Goal: Task Accomplishment & Management: Manage account settings

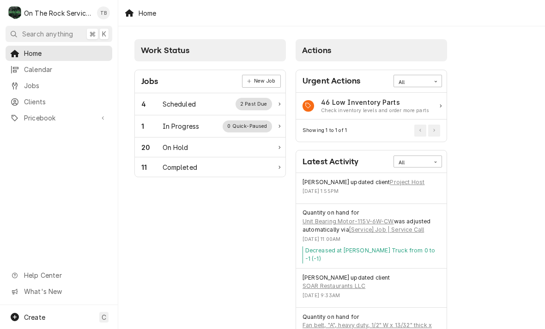
click at [208, 117] on div "1 In Progress 0 Quick-Paused" at bounding box center [210, 126] width 151 height 22
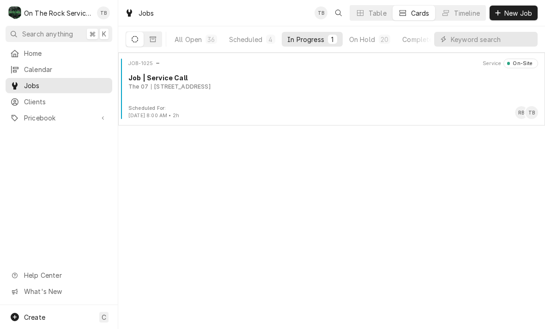
click at [183, 103] on div "JOB-1025 Service On-Site Job | Service Call The 07 1010 Laurens Rd, Greenville,…" at bounding box center [331, 82] width 419 height 46
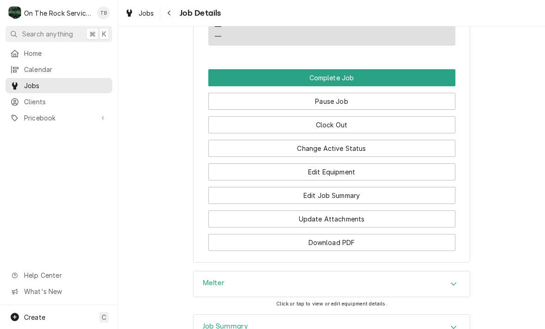
scroll to position [853, 0]
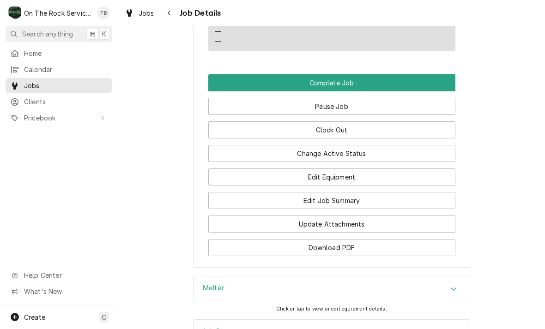
click at [341, 174] on button "Edit Equipment" at bounding box center [331, 177] width 247 height 17
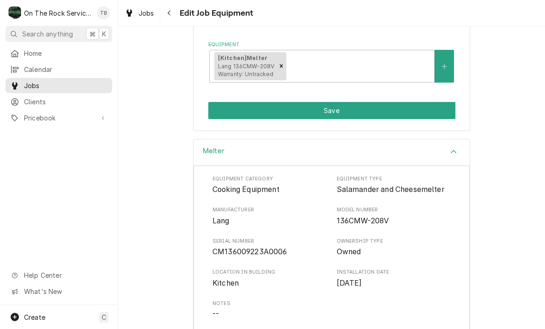
scroll to position [169, 0]
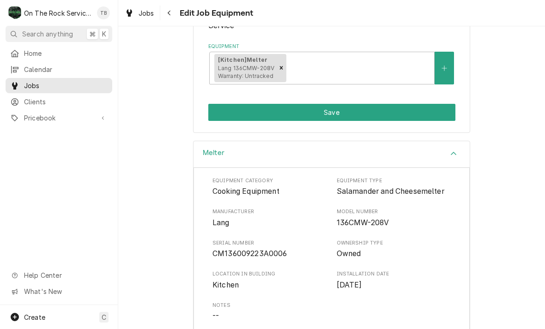
click at [345, 109] on button "Save" at bounding box center [331, 112] width 247 height 17
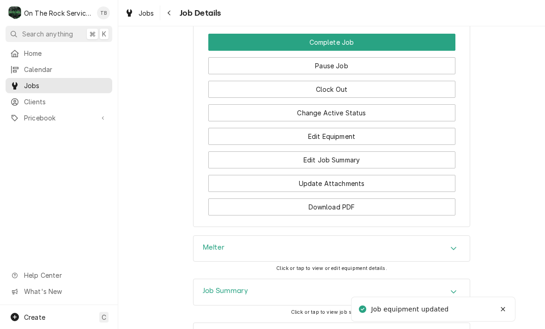
scroll to position [897, 0]
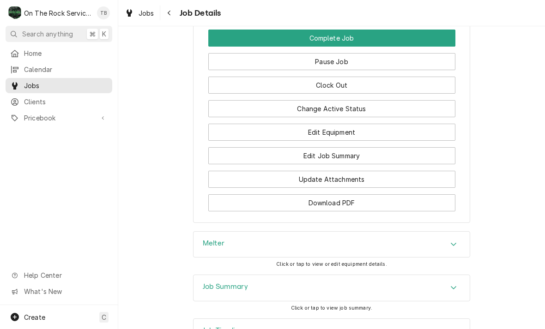
click at [336, 156] on button "Edit Job Summary" at bounding box center [331, 155] width 247 height 17
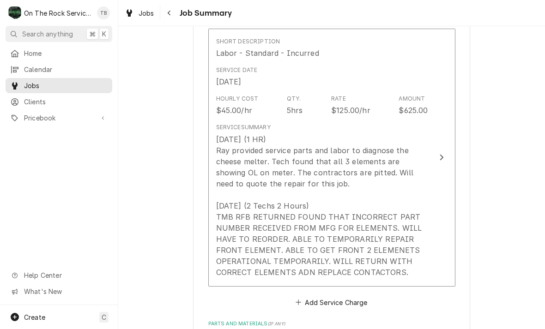
click at [346, 257] on div "8-26-2025 (1 HR) Ray provided service parts and labor to diagnose the cheese me…" at bounding box center [322, 206] width 212 height 144
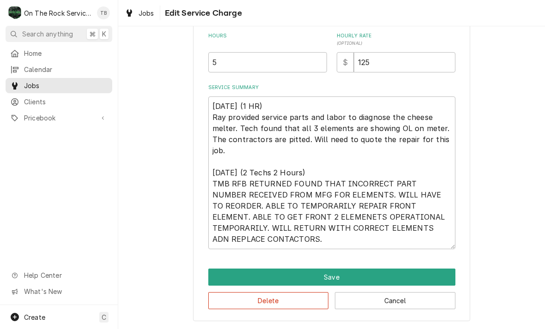
scroll to position [251, 0]
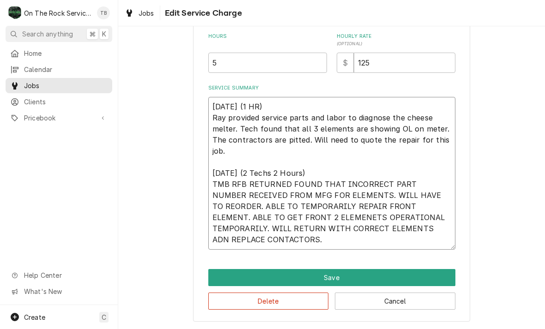
click at [290, 242] on textarea "8-26-2025 (1 HR) Ray provided service parts and labor to diagnose the cheese me…" at bounding box center [331, 173] width 247 height 153
type textarea "x"
type textarea "8-26-2025 (1 HR) Ray provided service parts and labor to diagnose the cheese me…"
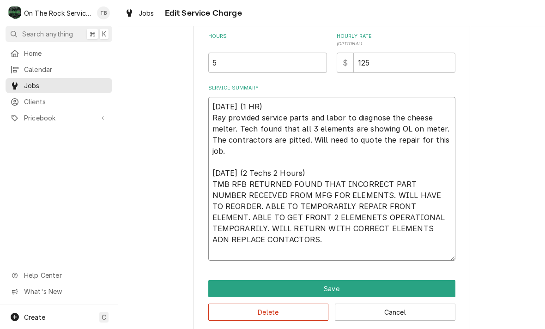
type textarea "x"
type textarea "8-26-2025 (1 HR) Ray provided service parts and labor to diagnose the cheese me…"
type textarea "x"
type textarea "8-26-2025 (1 HR) Ray provided service parts and labor to diagnose the cheese me…"
type textarea "x"
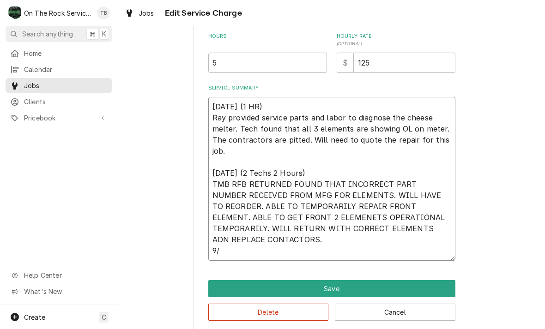
type textarea "8-26-2025 (1 HR) Ray provided service parts and labor to diagnose the cheese me…"
type textarea "x"
type textarea "8-26-2025 (1 HR) Ray provided service parts and labor to diagnose the cheese me…"
type textarea "x"
type textarea "8-26-2025 (1 HR) Ray provided service parts and labor to diagnose the cheese me…"
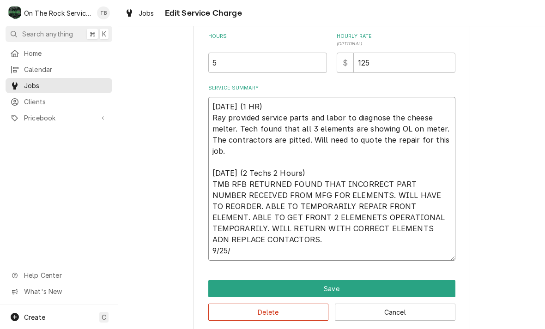
type textarea "x"
type textarea "8-26-2025 (1 HR) Ray provided service parts and labor to diagnose the cheese me…"
type textarea "x"
type textarea "8-26-2025 (1 HR) Ray provided service parts and labor to diagnose the cheese me…"
type textarea "x"
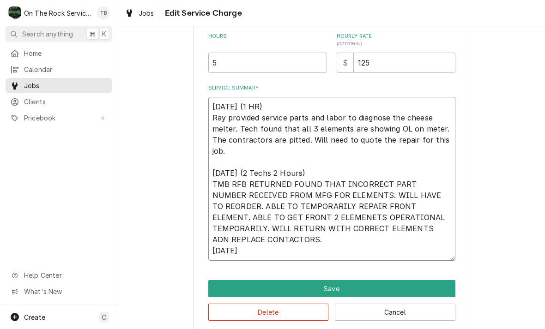
type textarea "8-26-2025 (1 HR) Ray provided service parts and labor to diagnose the cheese me…"
type textarea "x"
type textarea "8-26-2025 (1 HR) Ray provided service parts and labor to diagnose the cheese me…"
type textarea "x"
type textarea "8-26-2025 (1 HR) Ray provided service parts and labor to diagnose the cheese me…"
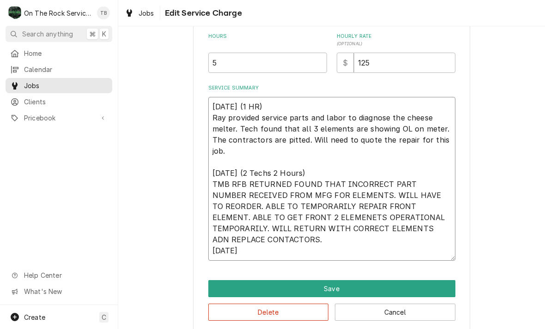
type textarea "x"
type textarea "8-26-2025 (1 HR) Ray provided service parts and labor to diagnose the cheese me…"
type textarea "x"
type textarea "8-26-2025 (1 HR) Ray provided service parts and labor to diagnose the cheese me…"
type textarea "x"
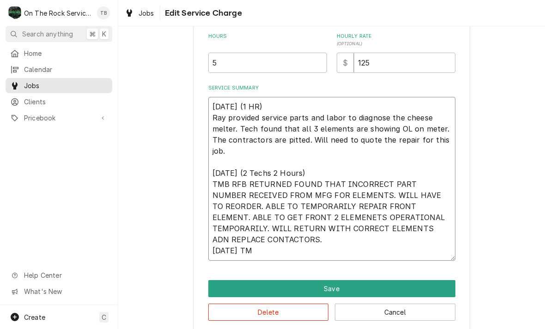
type textarea "8-26-2025 (1 HR) Ray provided service parts and labor to diagnose the cheese me…"
type textarea "x"
type textarea "8-26-2025 (1 HR) Ray provided service parts and labor to diagnose the cheese me…"
type textarea "x"
type textarea "8-26-2025 (1 HR) Ray provided service parts and labor to diagnose the cheese me…"
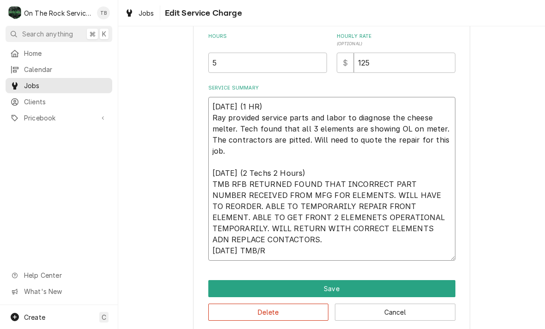
type textarea "x"
type textarea "8-26-2025 (1 HR) Ray provided service parts and labor to diagnose the cheese me…"
type textarea "x"
type textarea "8-26-2025 (1 HR) Ray provided service parts and labor to diagnose the cheese me…"
type textarea "x"
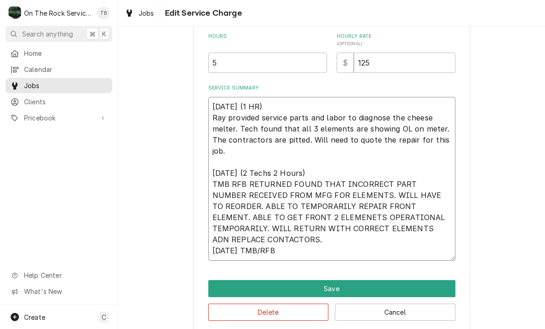
type textarea "8-26-2025 (1 HR) Ray provided service parts and labor to diagnose the cheese me…"
type textarea "x"
type textarea "8-26-2025 (1 HR) Ray provided service parts and labor to diagnose the cheese me…"
type textarea "x"
type textarea "8-26-2025 (1 HR) Ray provided service parts and labor to diagnose the cheese me…"
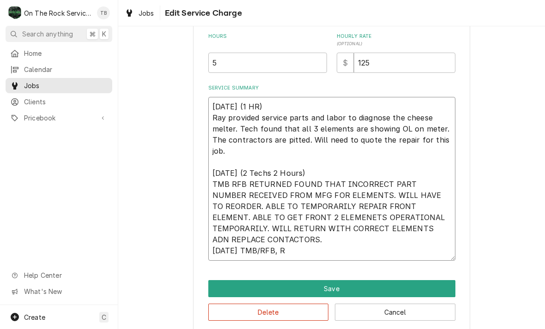
type textarea "x"
type textarea "8-26-2025 (1 HR) Ray provided service parts and labor to diagnose the cheese me…"
type textarea "x"
type textarea "8-26-2025 (1 HR) Ray provided service parts and labor to diagnose the cheese me…"
type textarea "x"
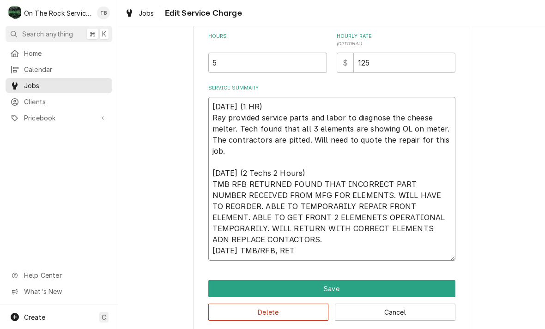
type textarea "8-26-2025 (1 HR) Ray provided service parts and labor to diagnose the cheese me…"
type textarea "x"
type textarea "8-26-2025 (1 HR) Ray provided service parts and labor to diagnose the cheese me…"
type textarea "x"
type textarea "8-26-2025 (1 HR) Ray provided service parts and labor to diagnose the cheese me…"
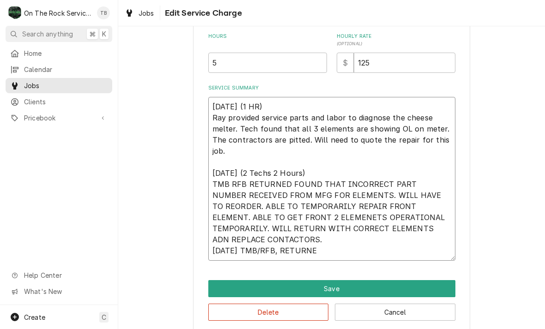
type textarea "x"
type textarea "8-26-2025 (1 HR) Ray provided service parts and labor to diagnose the cheese me…"
type textarea "x"
type textarea "8-26-2025 (1 HR) Ray provided service parts and labor to diagnose the cheese me…"
type textarea "x"
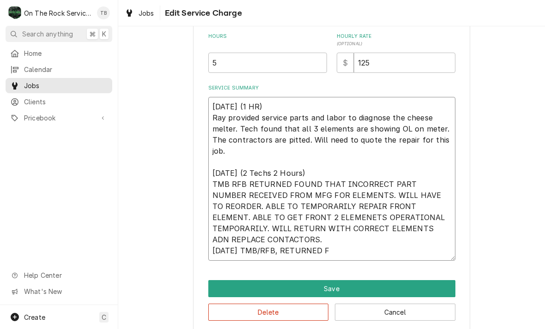
type textarea "8-26-2025 (1 HR) Ray provided service parts and labor to diagnose the cheese me…"
type textarea "x"
type textarea "8-26-2025 (1 HR) Ray provided service parts and labor to diagnose the cheese me…"
type textarea "x"
type textarea "8-26-2025 (1 HR) Ray provided service parts and labor to diagnose the cheese me…"
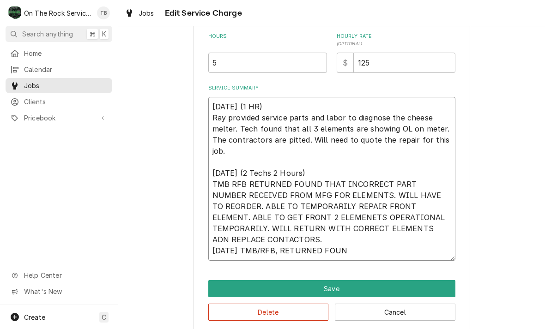
type textarea "x"
type textarea "8-26-2025 (1 HR) Ray provided service parts and labor to diagnose the cheese me…"
type textarea "x"
type textarea "8-26-2025 (1 HR) Ray provided service parts and labor to diagnose the cheese me…"
type textarea "x"
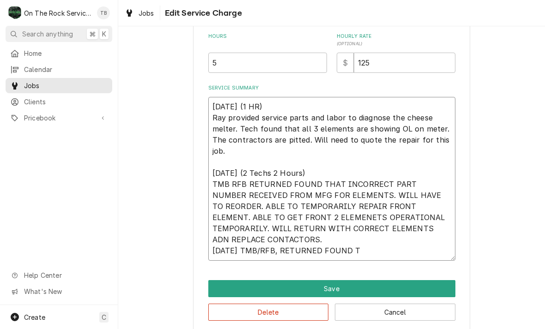
type textarea "8-26-2025 (1 HR) Ray provided service parts and labor to diagnose the cheese me…"
type textarea "x"
type textarea "8-26-2025 (1 HR) Ray provided service parts and labor to diagnose the cheese me…"
type textarea "x"
type textarea "8-26-2025 (1 HR) Ray provided service parts and labor to diagnose the cheese me…"
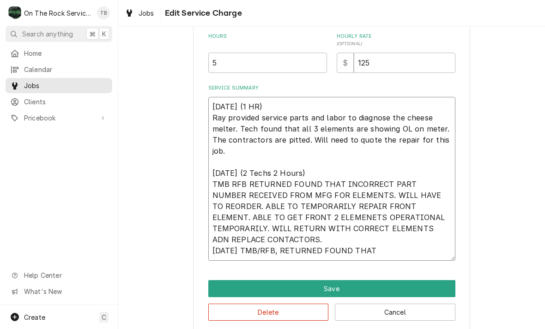
type textarea "x"
type textarea "8-26-2025 (1 HR) Ray provided service parts and labor to diagnose the cheese me…"
type textarea "x"
type textarea "8-26-2025 (1 HR) Ray provided service parts and labor to diagnose the cheese me…"
type textarea "x"
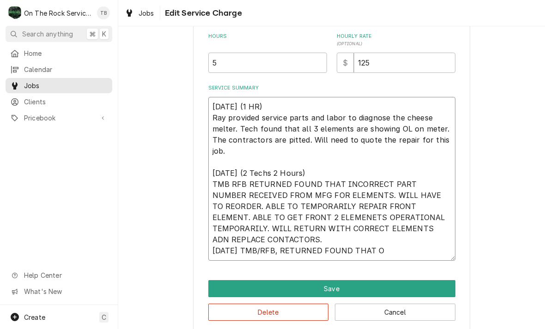
type textarea "8-26-2025 (1 HR) Ray provided service parts and labor to diagnose the cheese me…"
type textarea "x"
type textarea "8-26-2025 (1 HR) Ray provided service parts and labor to diagnose the cheese me…"
type textarea "x"
type textarea "8-26-2025 (1 HR) Ray provided service parts and labor to diagnose the cheese me…"
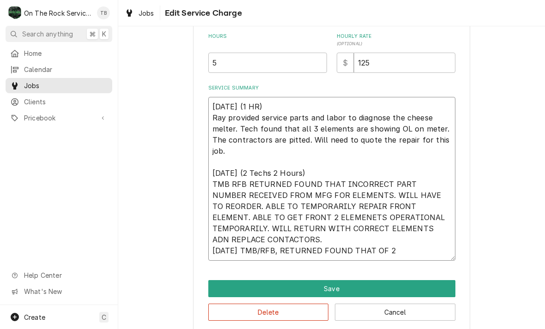
type textarea "x"
type textarea "8-26-2025 (1 HR) Ray provided service parts and labor to diagnose the cheese me…"
type textarea "x"
type textarea "8-26-2025 (1 HR) Ray provided service parts and labor to diagnose the cheese me…"
type textarea "x"
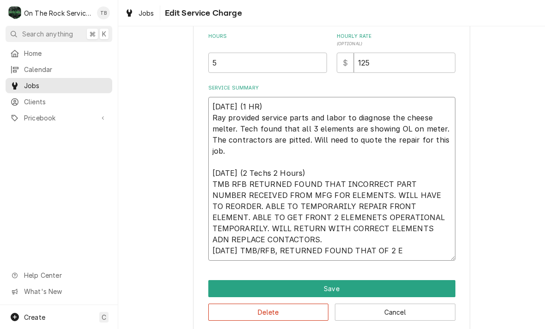
type textarea "8-26-2025 (1 HR) Ray provided service parts and labor to diagnose the cheese me…"
type textarea "x"
type textarea "8-26-2025 (1 HR) Ray provided service parts and labor to diagnose the cheese me…"
type textarea "x"
type textarea "8-26-2025 (1 HR) Ray provided service parts and labor to diagnose the cheese me…"
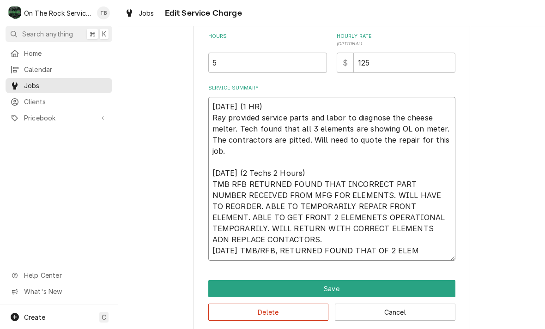
type textarea "x"
type textarea "8-26-2025 (1 HR) Ray provided service parts and labor to diagnose the cheese me…"
type textarea "x"
type textarea "8-26-2025 (1 HR) Ray provided service parts and labor to diagnose the cheese me…"
type textarea "x"
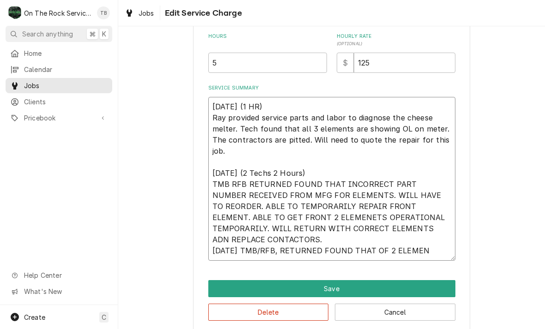
type textarea "8-26-2025 (1 HR) Ray provided service parts and labor to diagnose the cheese me…"
type textarea "x"
type textarea "8-26-2025 (1 HR) Ray provided service parts and labor to diagnose the cheese me…"
type textarea "x"
type textarea "8-26-2025 (1 HR) Ray provided service parts and labor to diagnose the cheese me…"
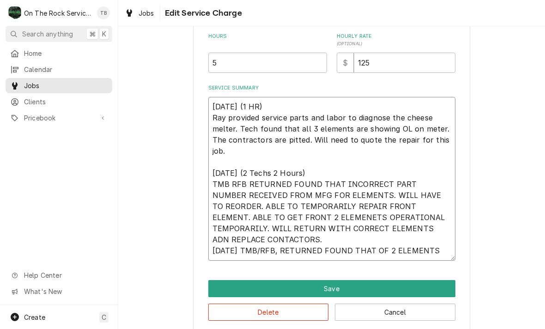
type textarea "x"
type textarea "8-26-2025 (1 HR) Ray provided service parts and labor to diagnose the cheese me…"
type textarea "x"
type textarea "8-26-2025 (1 HR) Ray provided service parts and labor to diagnose the cheese me…"
type textarea "x"
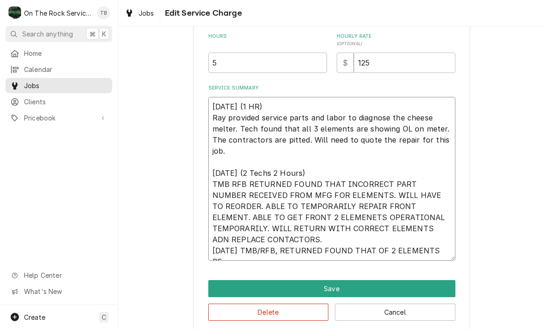
type textarea "8-26-2025 (1 HR) Ray provided service parts and labor to diagnose the cheese me…"
type textarea "x"
type textarea "8-26-2025 (1 HR) Ray provided service parts and labor to diagnose the cheese me…"
type textarea "x"
type textarea "8-26-2025 (1 HR) Ray provided service parts and labor to diagnose the cheese me…"
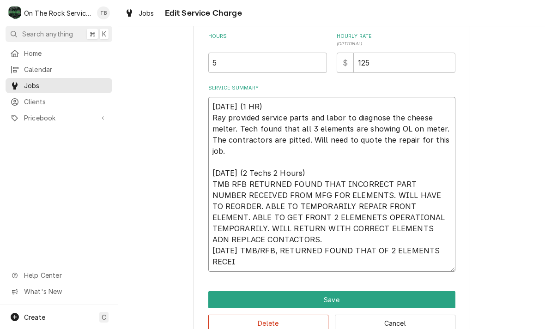
type textarea "x"
type textarea "8-26-2025 (1 HR) Ray provided service parts and labor to diagnose the cheese me…"
type textarea "x"
type textarea "8-26-2025 (1 HR) Ray provided service parts and labor to diagnose the cheese me…"
type textarea "x"
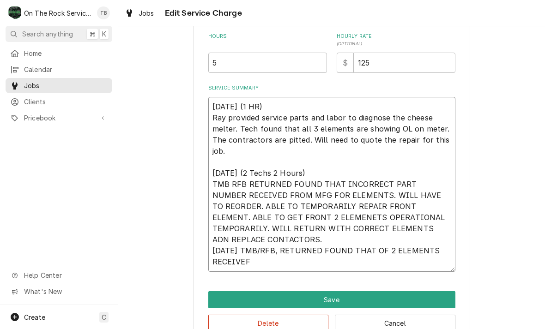
type textarea "8-26-2025 (1 HR) Ray provided service parts and labor to diagnose the cheese me…"
type textarea "x"
type textarea "8-26-2025 (1 HR) Ray provided service parts and labor to diagnose the cheese me…"
type textarea "x"
type textarea "8-26-2025 (1 HR) Ray provided service parts and labor to diagnose the cheese me…"
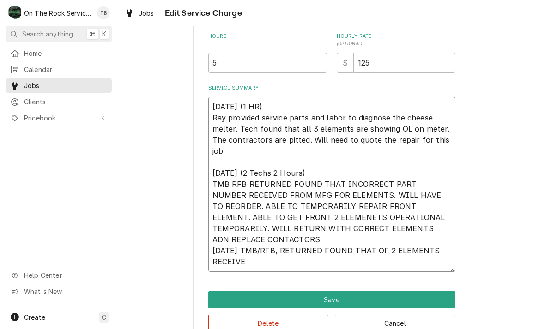
type textarea "x"
type textarea "8-26-2025 (1 HR) Ray provided service parts and labor to diagnose the cheese me…"
type textarea "x"
type textarea "8-26-2025 (1 HR) Ray provided service parts and labor to diagnose the cheese me…"
type textarea "x"
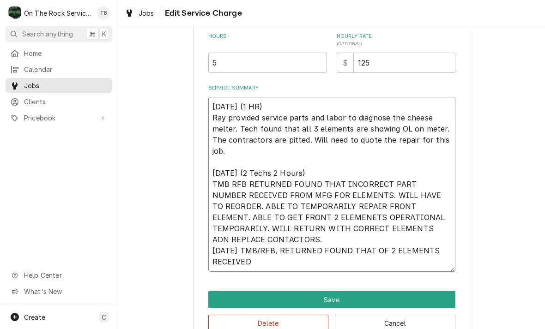
type textarea "8-26-2025 (1 HR) Ray provided service parts and labor to diagnose the cheese me…"
type textarea "x"
type textarea "8-26-2025 (1 HR) Ray provided service parts and labor to diagnose the cheese me…"
type textarea "x"
type textarea "8-26-2025 (1 HR) Ray provided service parts and labor to diagnose the cheese me…"
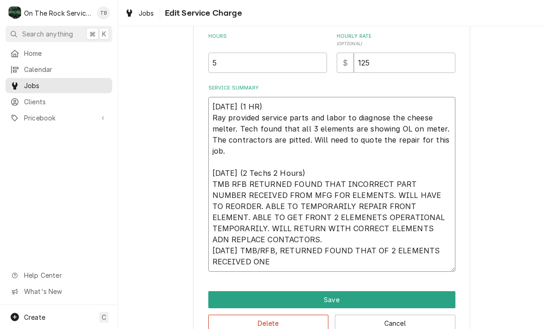
type textarea "x"
type textarea "8-26-2025 (1 HR) Ray provided service parts and labor to diagnose the cheese me…"
type textarea "x"
type textarea "8-26-2025 (1 HR) Ray provided service parts and labor to diagnose the cheese me…"
type textarea "x"
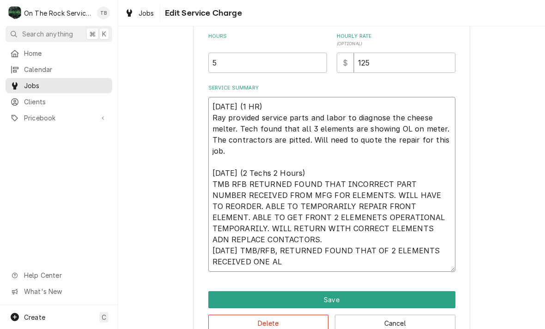
type textarea "8-26-2025 (1 HR) Ray provided service parts and labor to diagnose the cheese me…"
type textarea "x"
type textarea "8-26-2025 (1 HR) Ray provided service parts and labor to diagnose the cheese me…"
type textarea "x"
type textarea "8-26-2025 (1 HR) Ray provided service parts and labor to diagnose the cheese me…"
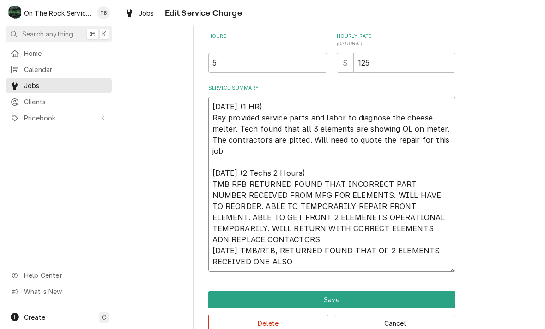
type textarea "x"
type textarea "8-26-2025 (1 HR) Ray provided service parts and labor to diagnose the cheese me…"
type textarea "x"
type textarea "8-26-2025 (1 HR) Ray provided service parts and labor to diagnose the cheese me…"
type textarea "x"
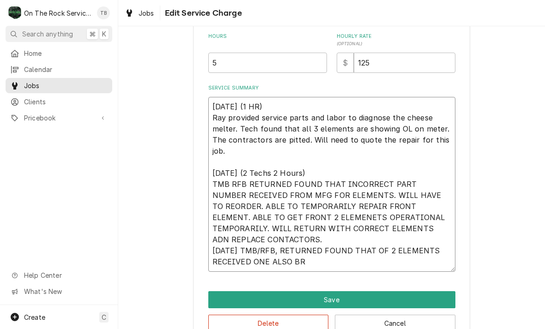
type textarea "8-26-2025 (1 HR) Ray provided service parts and labor to diagnose the cheese me…"
type textarea "x"
type textarea "8-26-2025 (1 HR) Ray provided service parts and labor to diagnose the cheese me…"
type textarea "x"
type textarea "8-26-2025 (1 HR) Ray provided service parts and labor to diagnose the cheese me…"
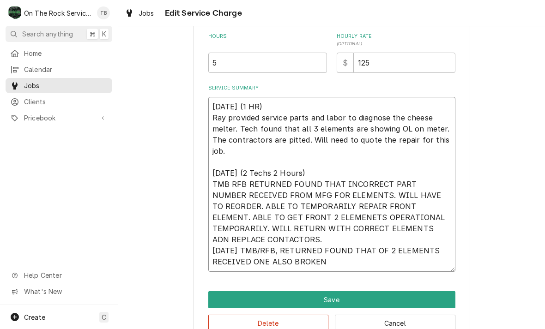
type textarea "x"
type textarea "8-26-2025 (1 HR) Ray provided service parts and labor to diagnose the cheese me…"
type textarea "x"
type textarea "8-26-2025 (1 HR) Ray provided service parts and labor to diagnose the cheese me…"
type textarea "x"
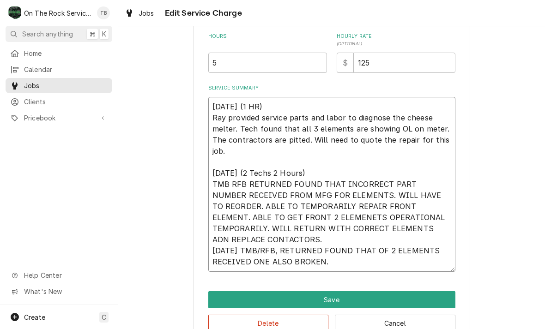
type textarea "8-26-2025 (1 HR) Ray provided service parts and labor to diagnose the cheese me…"
type textarea "x"
type textarea "8-26-2025 (1 HR) Ray provided service parts and labor to diagnose the cheese me…"
type textarea "x"
type textarea "8-26-2025 (1 HR) Ray provided service parts and labor to diagnose the cheese me…"
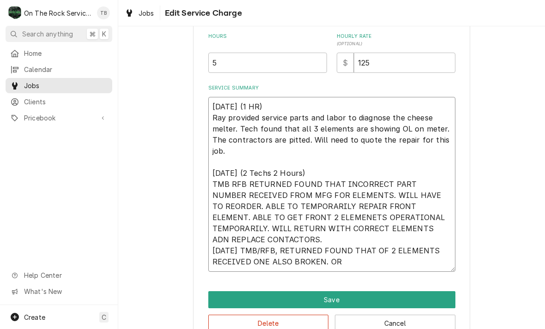
type textarea "x"
type textarea "8-26-2025 (1 HR) Ray provided service parts and labor to diagnose the cheese me…"
type textarea "x"
type textarea "8-26-2025 (1 HR) Ray provided service parts and labor to diagnose the cheese me…"
type textarea "x"
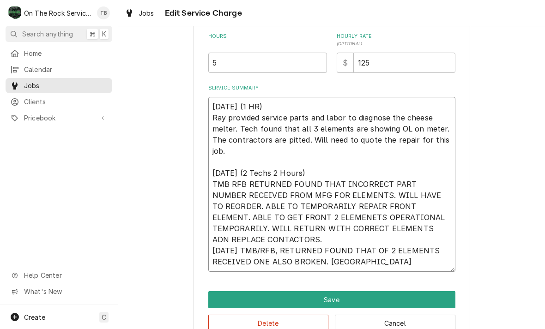
type textarea "8-26-2025 (1 HR) Ray provided service parts and labor to diagnose the cheese me…"
type textarea "x"
type textarea "8-26-2025 (1 HR) Ray provided service parts and labor to diagnose the cheese me…"
type textarea "x"
type textarea "8-26-2025 (1 HR) Ray provided service parts and labor to diagnose the cheese me…"
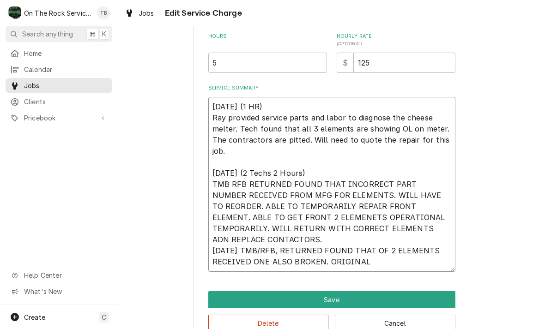
type textarea "x"
type textarea "8-26-2025 (1 HR) Ray provided service parts and labor to diagnose the cheese me…"
type textarea "x"
type textarea "8-26-2025 (1 HR) Ray provided service parts and labor to diagnose the cheese me…"
type textarea "x"
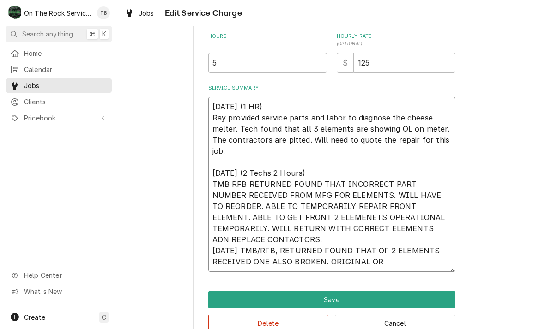
type textarea "8-26-2025 (1 HR) Ray provided service parts and labor to diagnose the cheese me…"
type textarea "x"
type textarea "8-26-2025 (1 HR) Ray provided service parts and labor to diagnose the cheese me…"
type textarea "x"
type textarea "8-26-2025 (1 HR) Ray provided service parts and labor to diagnose the cheese me…"
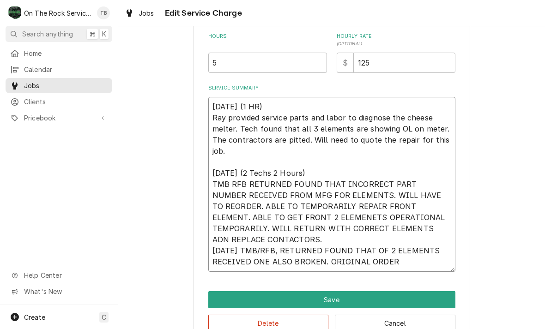
type textarea "x"
type textarea "8-26-2025 (1 HR) Ray provided service parts and labor to diagnose the cheese me…"
type textarea "x"
type textarea "8-26-2025 (1 HR) Ray provided service parts and labor to diagnose the cheese me…"
type textarea "x"
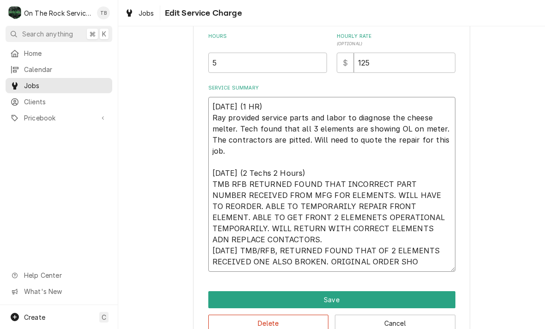
type textarea "8-26-2025 (1 HR) Ray provided service parts and labor to diagnose the cheese me…"
type textarea "x"
type textarea "8-26-2025 (1 HR) Ray provided service parts and labor to diagnose the cheese me…"
type textarea "x"
type textarea "8-26-2025 (1 HR) Ray provided service parts and labor to diagnose the cheese me…"
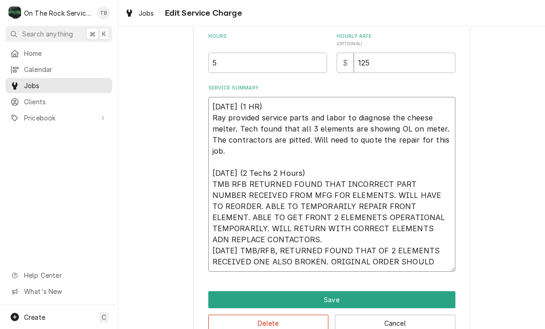
type textarea "x"
type textarea "8-26-2025 (1 HR) Ray provided service parts and labor to diagnose the cheese me…"
type textarea "x"
type textarea "8-26-2025 (1 HR) Ray provided service parts and labor to diagnose the cheese me…"
type textarea "x"
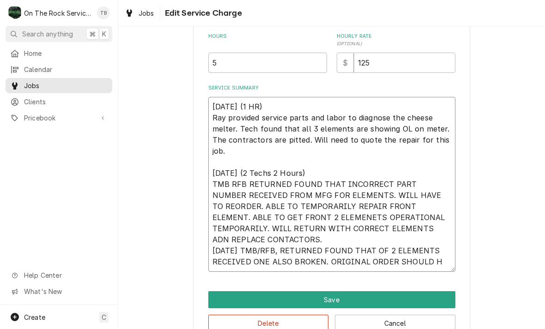
type textarea "8-26-2025 (1 HR) Ray provided service parts and labor to diagnose the cheese me…"
type textarea "x"
type textarea "8-26-2025 (1 HR) Ray provided service parts and labor to diagnose the cheese me…"
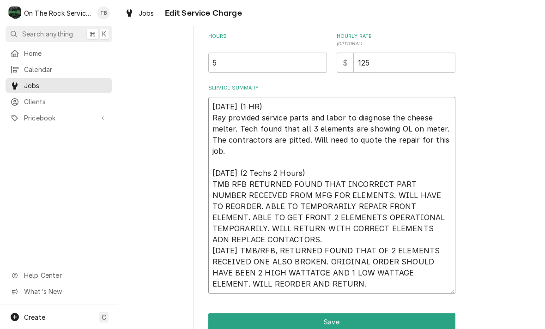
click at [278, 274] on textarea "8-26-2025 (1 HR) Ray provided service parts and labor to diagnose the cheese me…" at bounding box center [331, 195] width 247 height 197
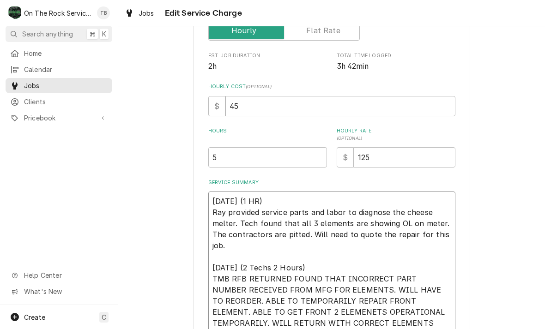
scroll to position [176, 0]
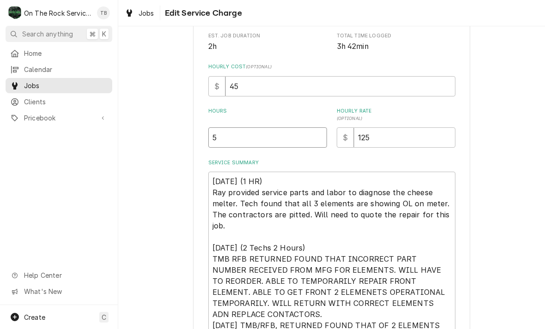
click at [234, 139] on input "5" at bounding box center [267, 137] width 119 height 20
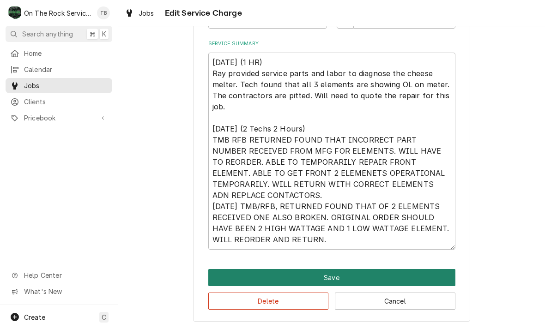
click at [314, 276] on button "Save" at bounding box center [331, 277] width 247 height 17
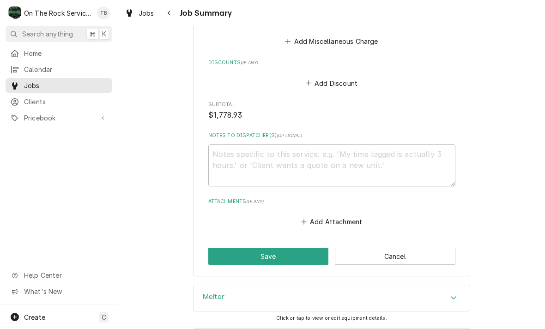
scroll to position [1133, 0]
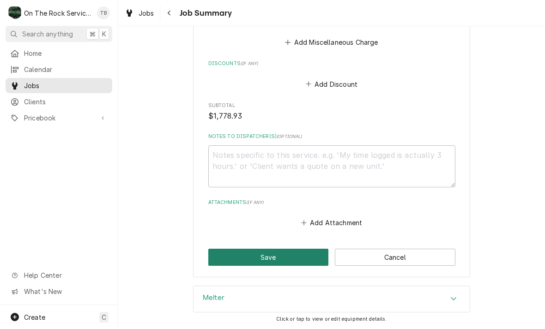
click at [259, 249] on button "Save" at bounding box center [268, 257] width 121 height 17
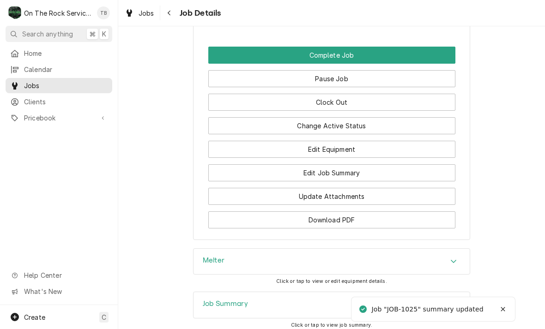
scroll to position [881, 0]
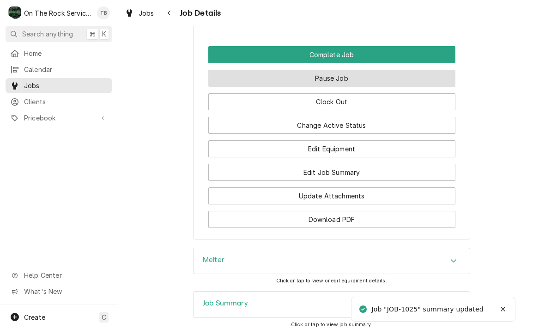
click at [330, 80] on button "Pause Job" at bounding box center [331, 78] width 247 height 17
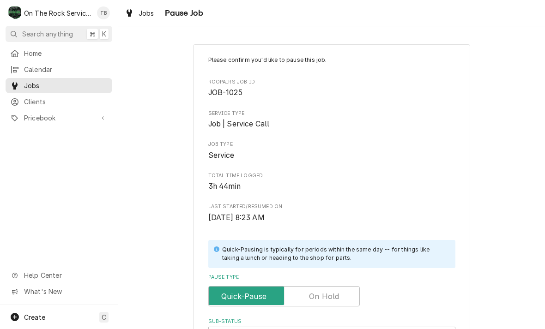
click at [167, 15] on span "Pause Job" at bounding box center [182, 13] width 41 height 12
click at [145, 19] on link "Jobs" at bounding box center [139, 13] width 37 height 15
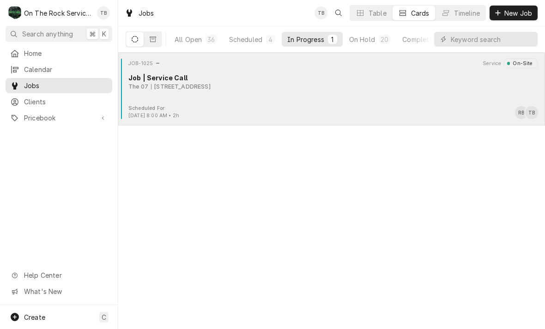
click at [182, 90] on div "1010 Laurens Rd, Greenville, SC 29607" at bounding box center [181, 87] width 60 height 8
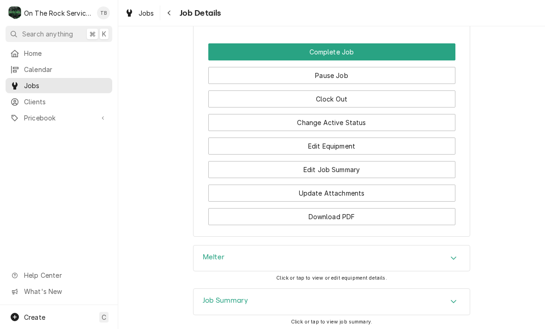
scroll to position [883, 0]
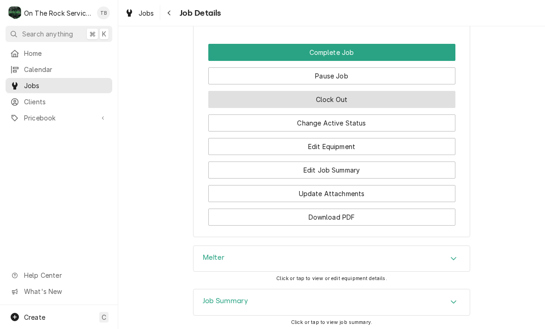
click at [330, 98] on button "Clock Out" at bounding box center [331, 99] width 247 height 17
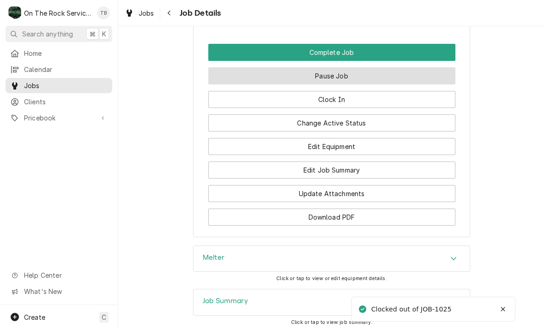
click at [343, 73] on button "Pause Job" at bounding box center [331, 75] width 247 height 17
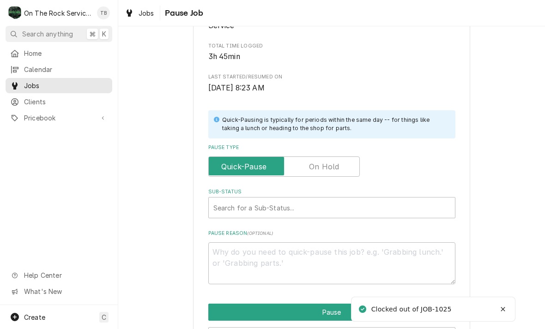
scroll to position [131, 0]
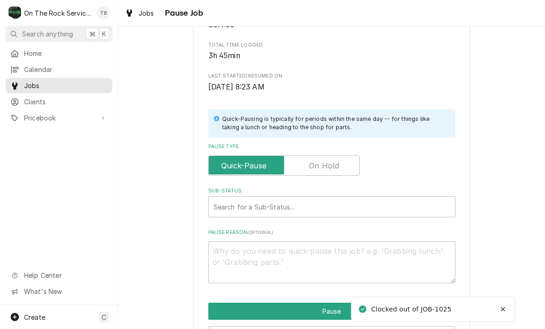
click at [332, 164] on label "Pause Type" at bounding box center [284, 166] width 152 height 20
click at [332, 164] on input "Pause Type" at bounding box center [283, 166] width 143 height 20
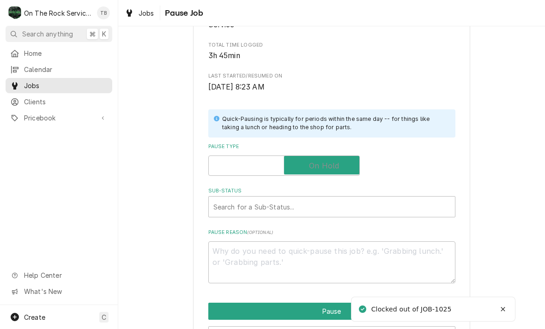
checkbox input "true"
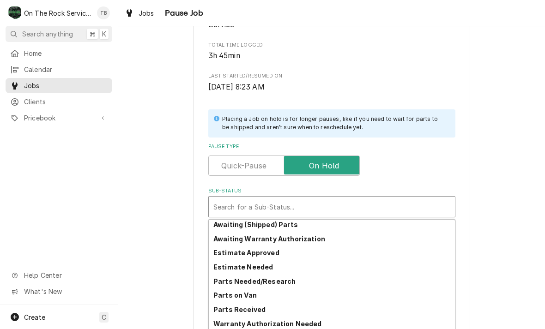
scroll to position [63, 0]
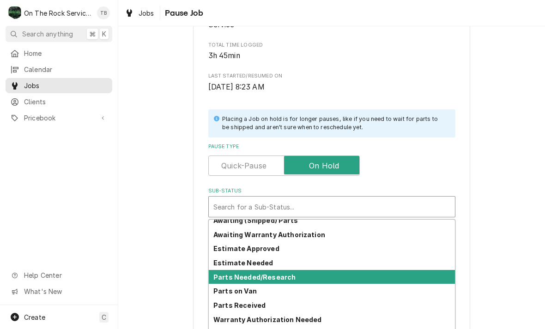
click at [279, 274] on strong "Parts Needed/Research" at bounding box center [254, 277] width 82 height 8
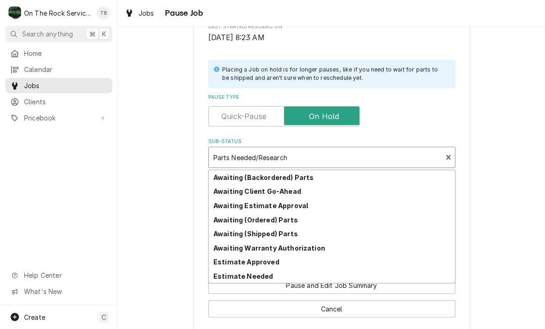
scroll to position [181, 0]
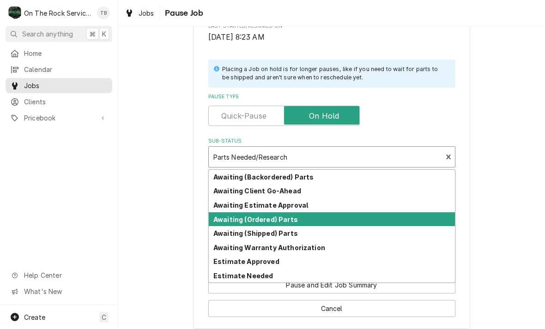
click at [279, 216] on strong "Awaiting (Ordered) Parts" at bounding box center [255, 220] width 85 height 8
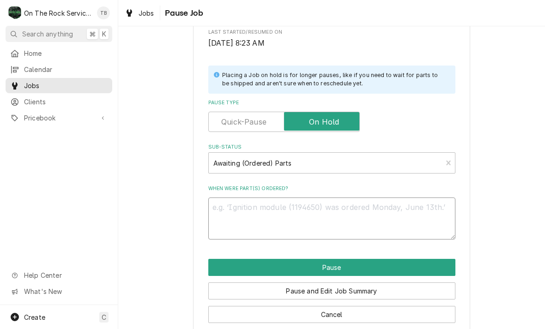
click at [239, 212] on textarea "When were part(s) ordered?" at bounding box center [331, 219] width 247 height 42
type textarea "x"
type textarea "E"
type textarea "x"
type textarea "EL"
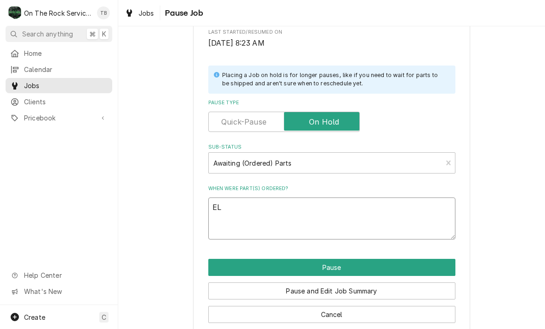
type textarea "x"
type textarea "ELE"
type textarea "x"
type textarea "ELEM"
type textarea "x"
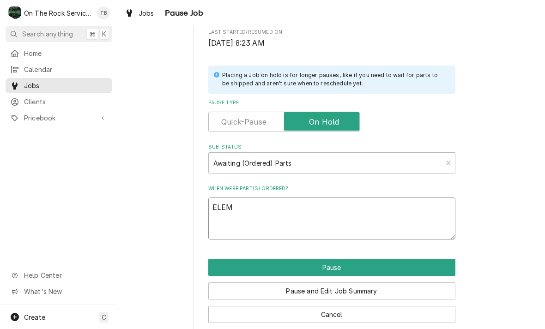
type textarea "ELEME"
type textarea "x"
type textarea "ELEMEN"
type textarea "x"
type textarea "ELEMENT"
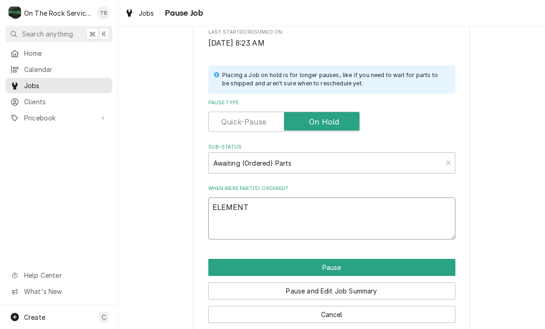
type textarea "x"
type textarea "ELEMENT"
type textarea "x"
type textarea "ELEMENT Z"
type textarea "x"
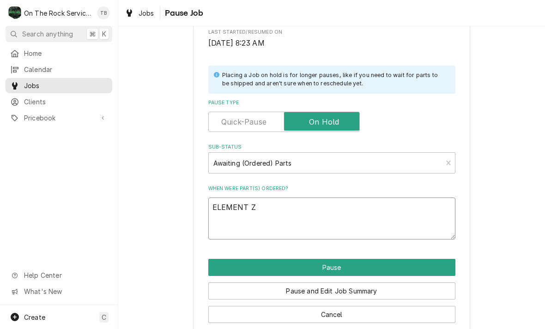
type textarea "ELEMENT"
type textarea "x"
type textarea "ELEMENT X"
type textarea "x"
type textarea "ELEMENT X3"
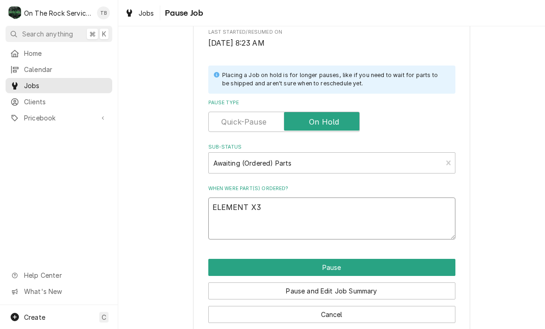
type textarea "x"
type textarea "ELEMENT X3"
click at [521, 208] on div "Please confirm you'd like to pause this job. Roopairs Job ID JOB-1025 Service T…" at bounding box center [331, 102] width 427 height 482
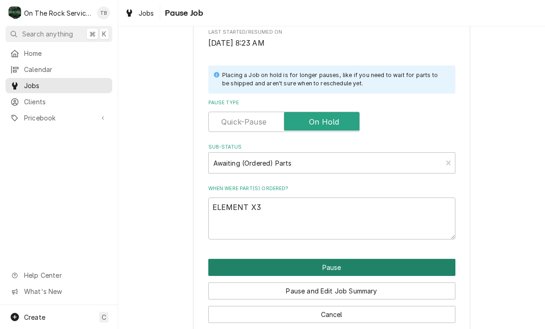
click at [337, 267] on button "Pause" at bounding box center [331, 267] width 247 height 17
type textarea "x"
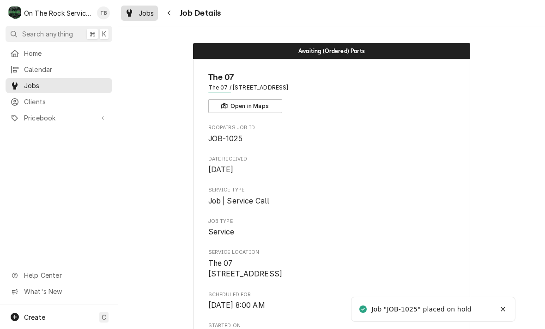
click at [146, 17] on span "Jobs" at bounding box center [147, 13] width 16 height 10
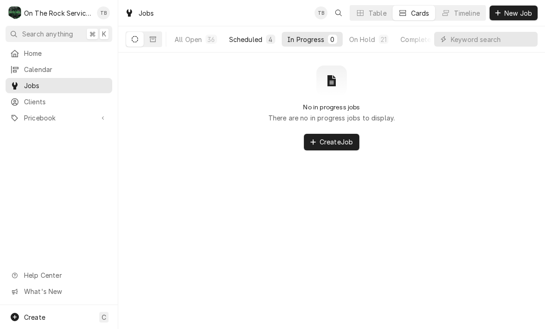
click at [249, 42] on div "Scheduled" at bounding box center [245, 40] width 33 height 10
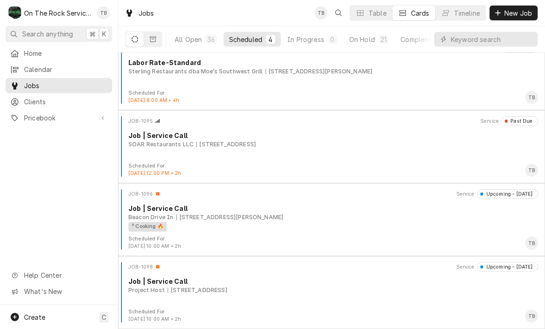
scroll to position [15, 0]
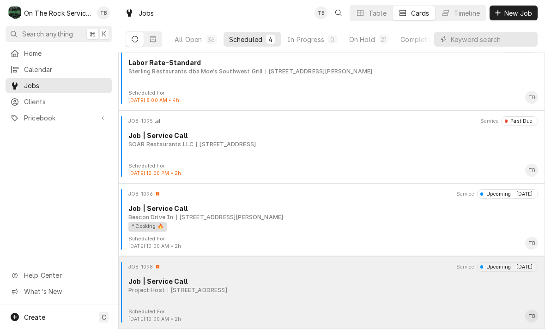
click at [227, 291] on div "[STREET_ADDRESS]" at bounding box center [198, 290] width 60 height 8
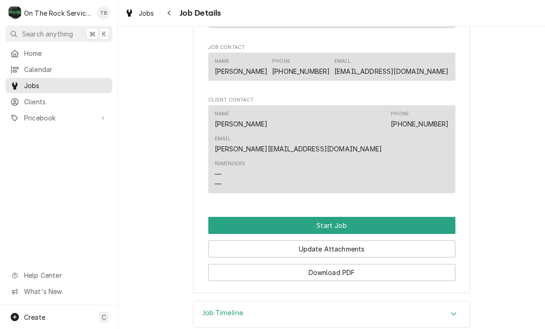
scroll to position [560, 0]
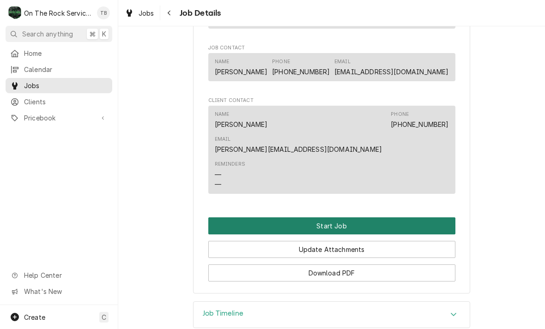
click at [331, 218] on button "Start Job" at bounding box center [331, 226] width 247 height 17
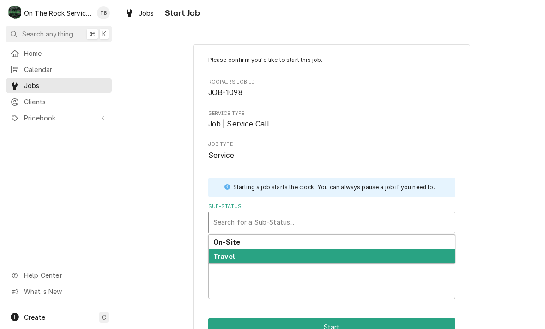
click at [242, 250] on div "Travel" at bounding box center [332, 256] width 246 height 14
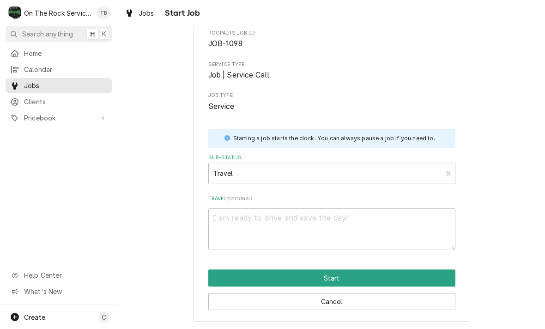
scroll to position [48, 0]
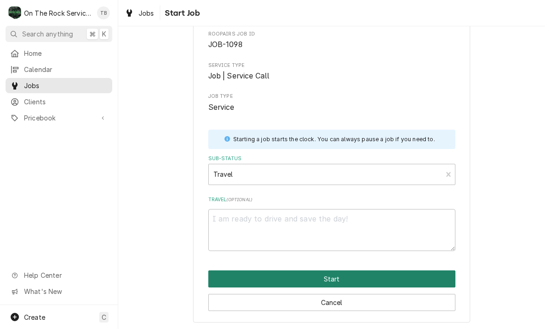
click at [318, 277] on button "Start" at bounding box center [331, 279] width 247 height 17
type textarea "x"
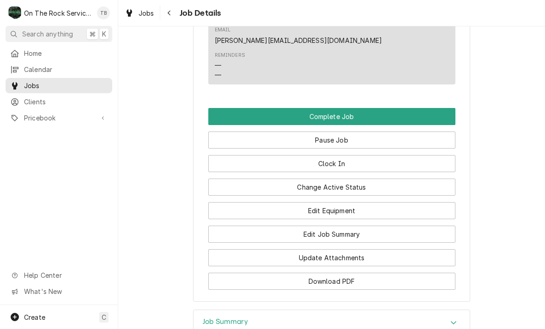
scroll to position [733, 0]
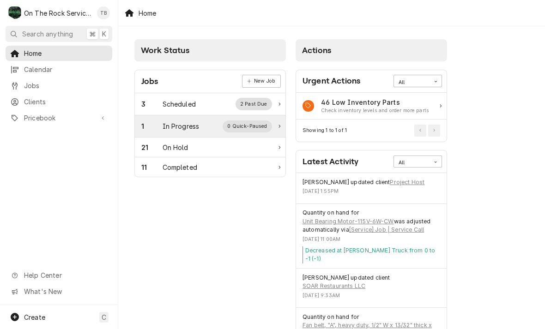
click at [206, 124] on div "1 In Progress 0 Quick-Paused" at bounding box center [206, 127] width 131 height 12
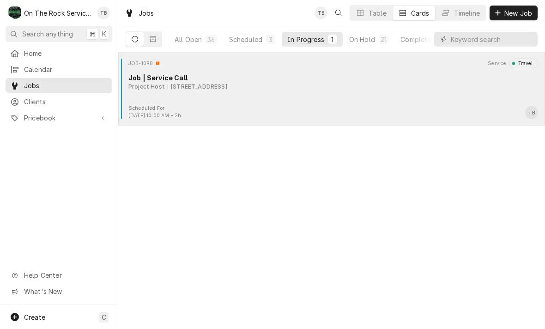
click at [227, 85] on div "[STREET_ADDRESS]" at bounding box center [198, 87] width 60 height 8
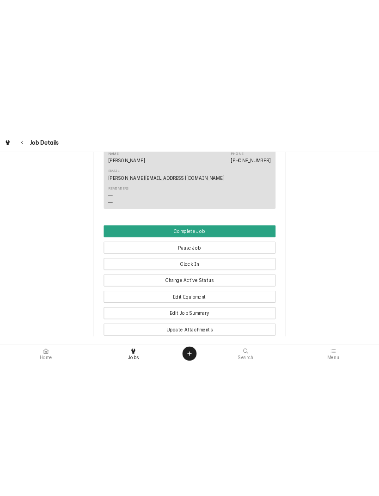
scroll to position [650, 0]
